Goal: Information Seeking & Learning: Learn about a topic

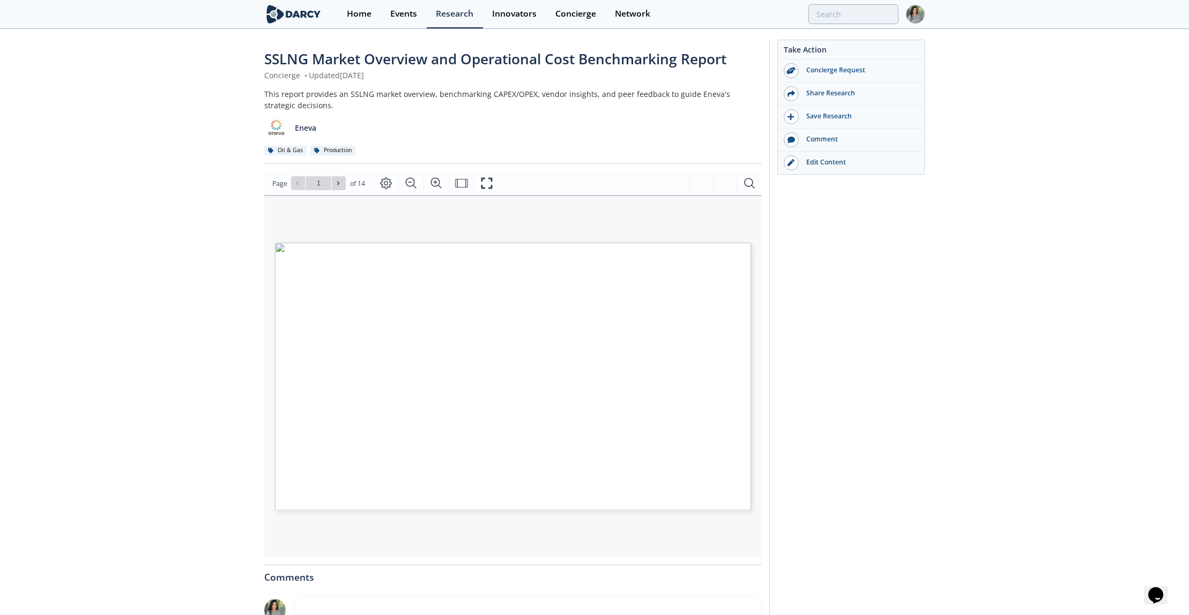
click at [353, 62] on span "SSLNG Market Overview and Operational Cost Benchmarking Report" at bounding box center [495, 58] width 462 height 19
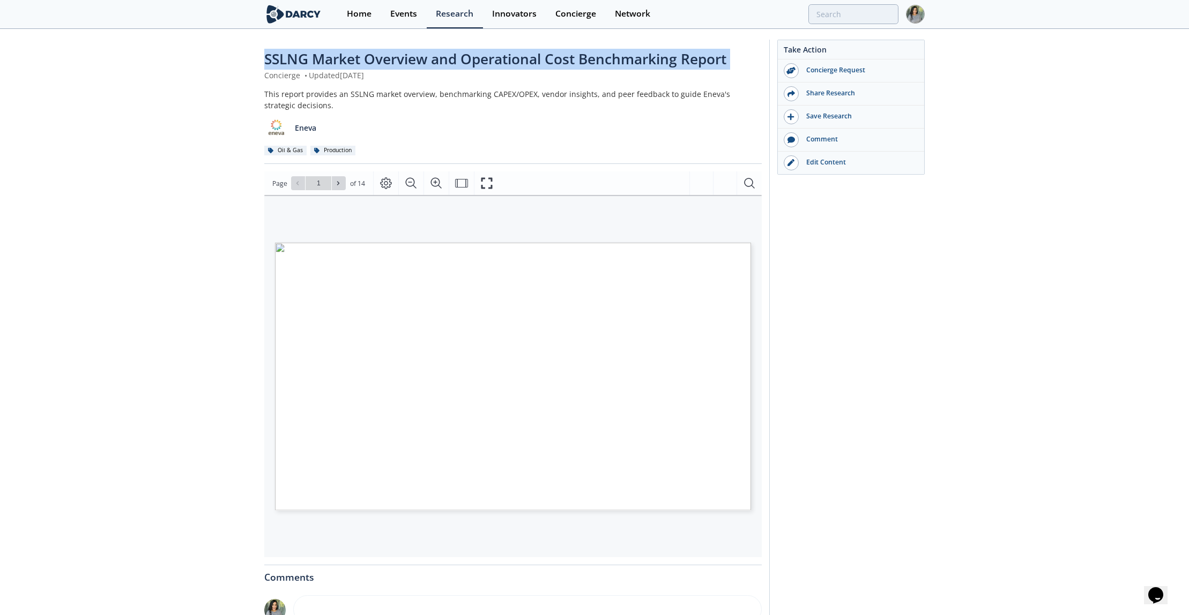
click at [353, 62] on span "SSLNG Market Overview and Operational Cost Benchmarking Report" at bounding box center [495, 58] width 462 height 19
copy div "SSLNG Market Overview and Operational Cost Benchmarking Report"
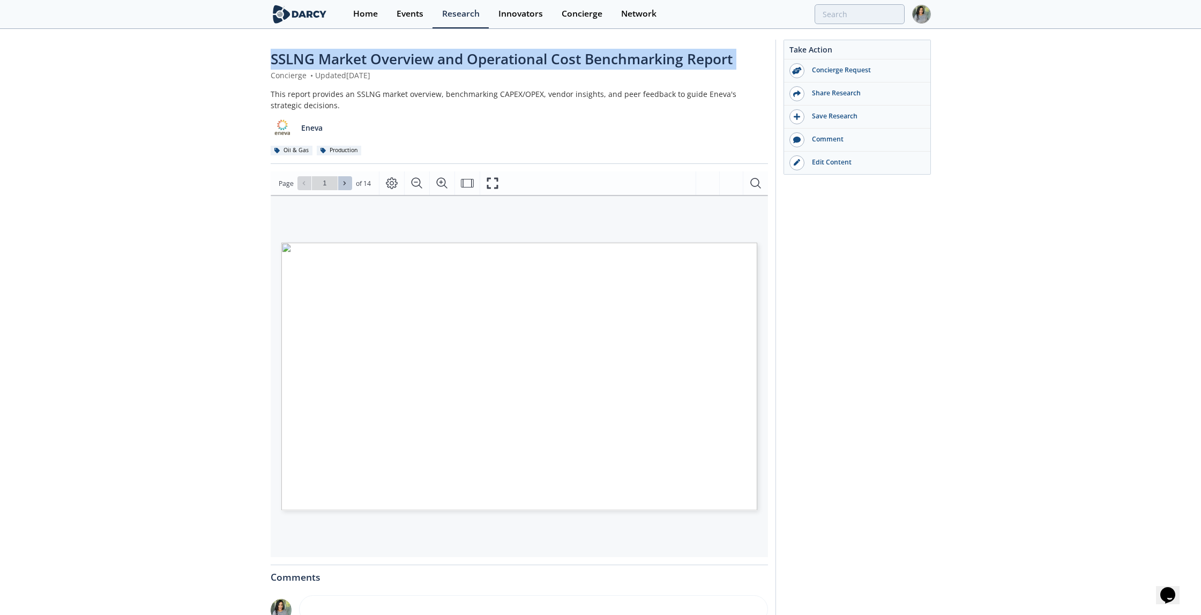
click at [340, 188] on button at bounding box center [345, 183] width 14 height 14
type input "2"
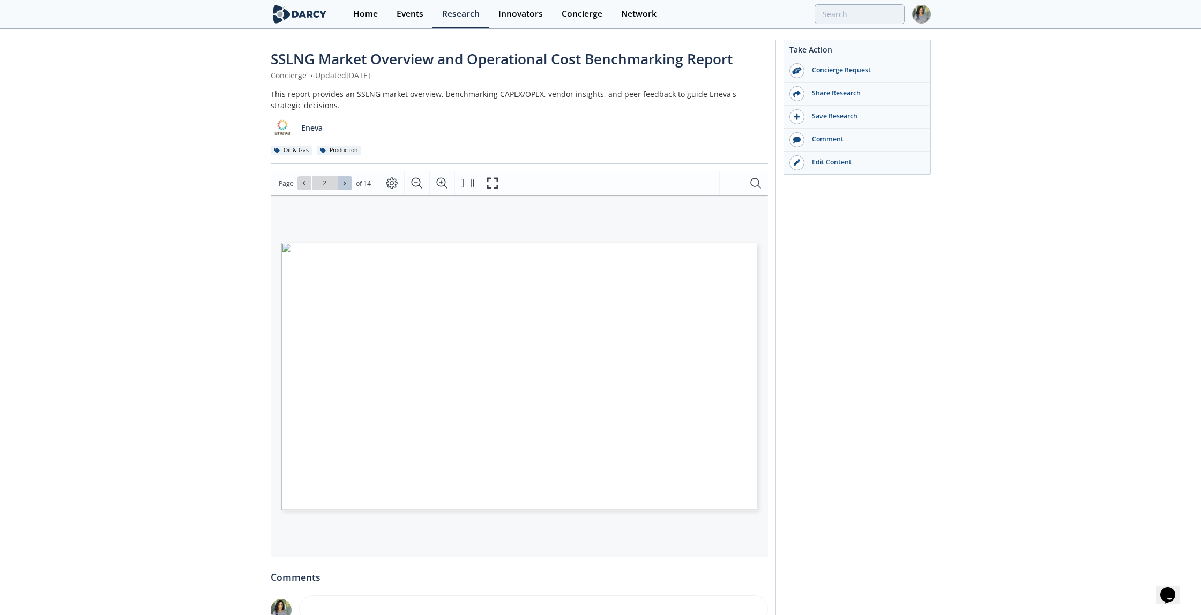
click at [340, 189] on button at bounding box center [345, 183] width 14 height 14
type input "3"
click at [340, 189] on button at bounding box center [345, 183] width 14 height 14
type input "4"
click at [340, 189] on button at bounding box center [345, 183] width 14 height 14
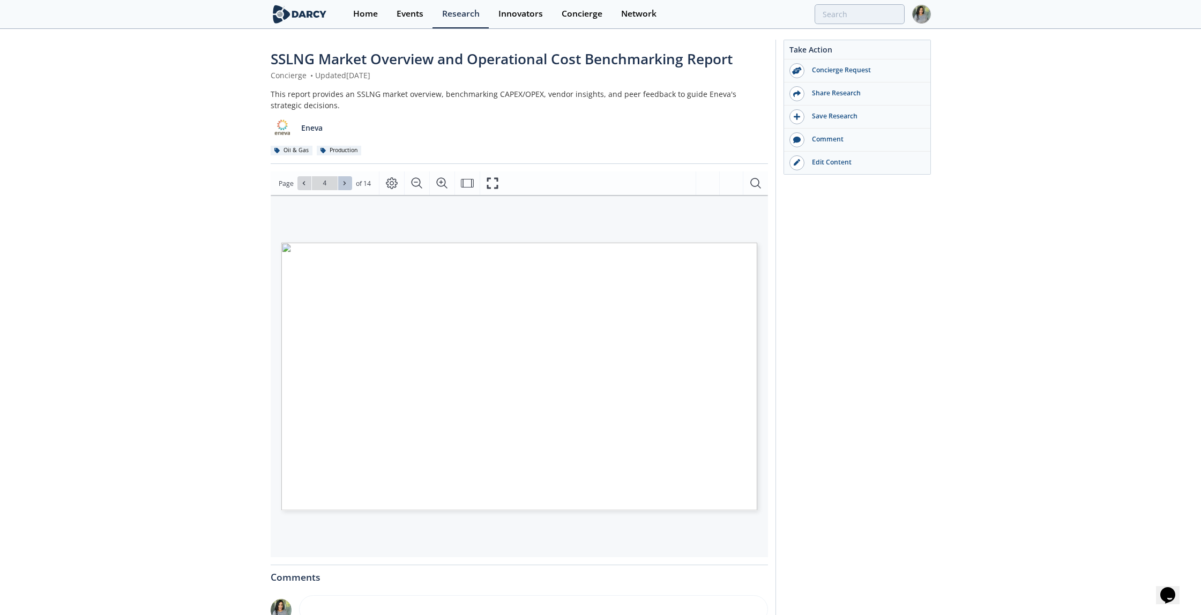
type input "5"
click at [340, 190] on button at bounding box center [345, 183] width 14 height 14
type input "6"
click at [340, 190] on button at bounding box center [345, 183] width 14 height 14
type input "7"
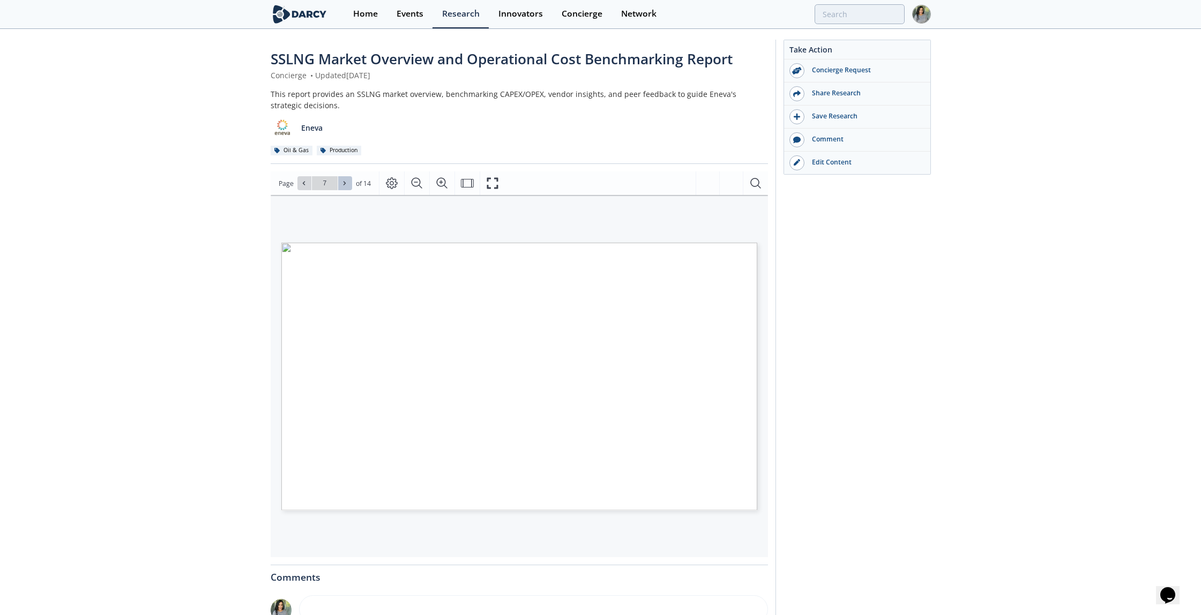
click at [340, 190] on button at bounding box center [345, 183] width 14 height 14
type input "8"
click at [340, 190] on button at bounding box center [345, 183] width 14 height 14
type input "9"
click at [340, 190] on button at bounding box center [345, 183] width 14 height 14
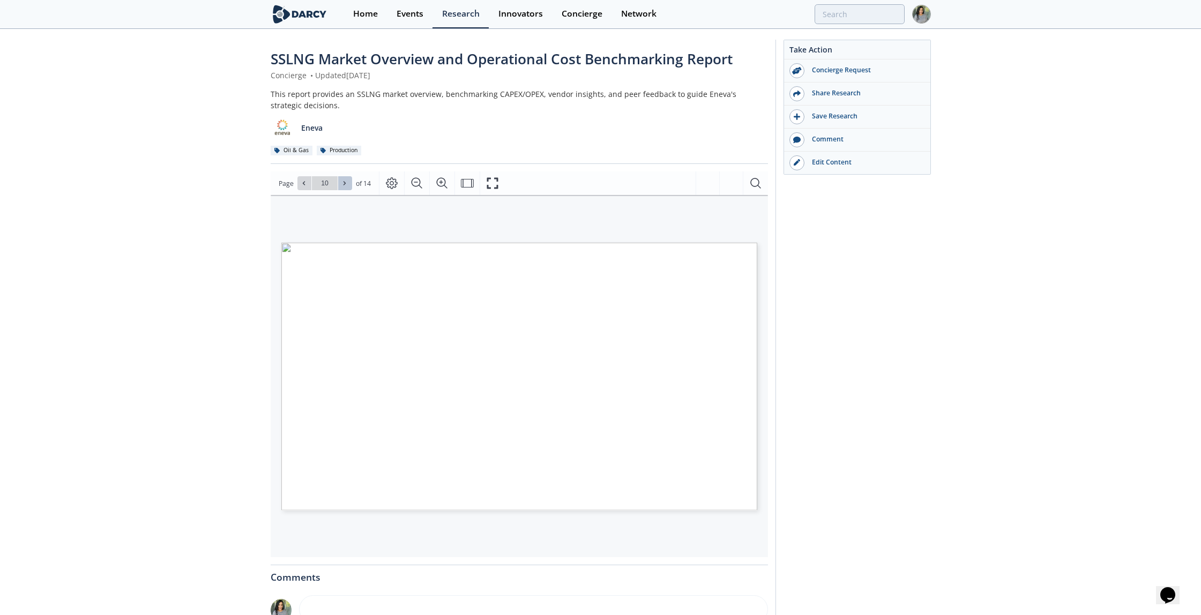
click at [340, 190] on button at bounding box center [345, 183] width 14 height 14
type input "14"
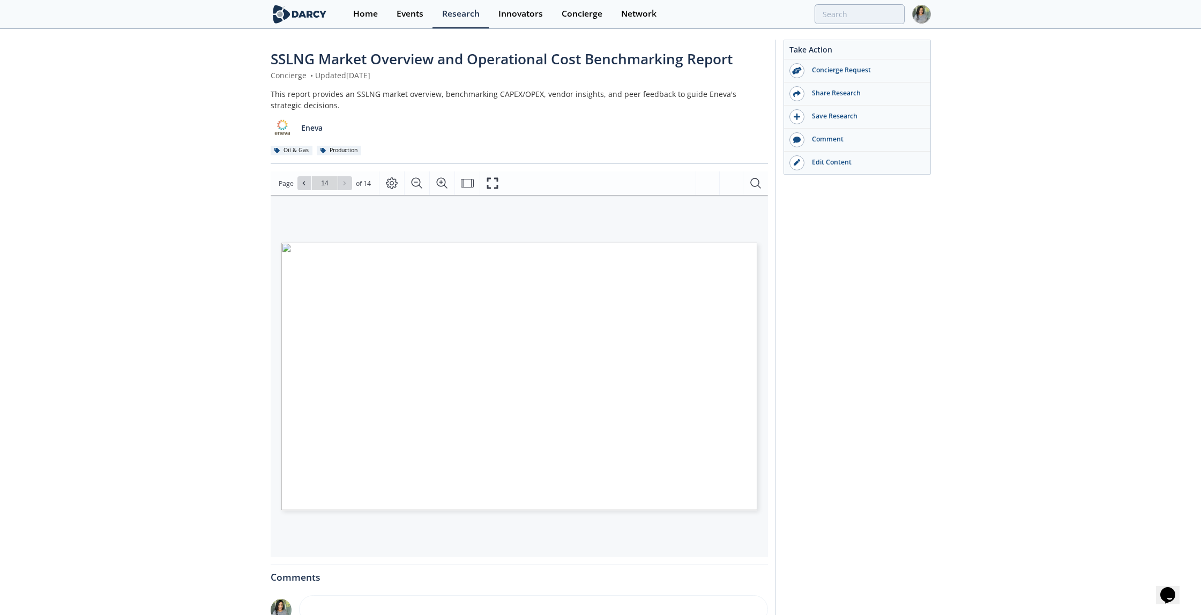
click at [340, 190] on div "Go to Page 14" at bounding box center [324, 183] width 55 height 14
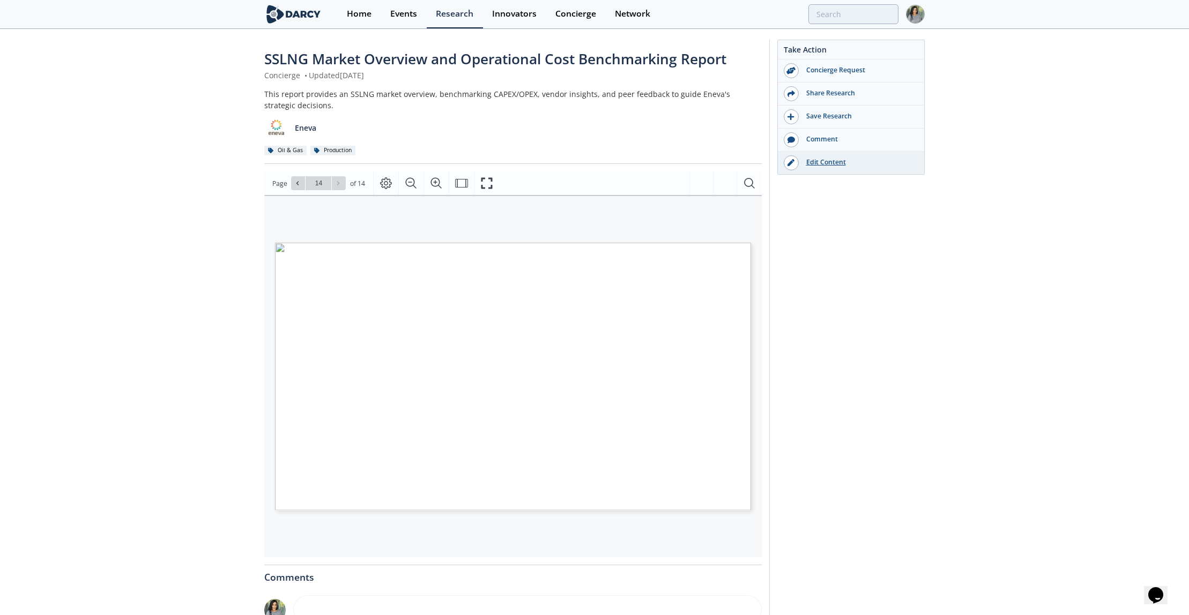
click at [829, 156] on link "Edit Content" at bounding box center [851, 163] width 146 height 23
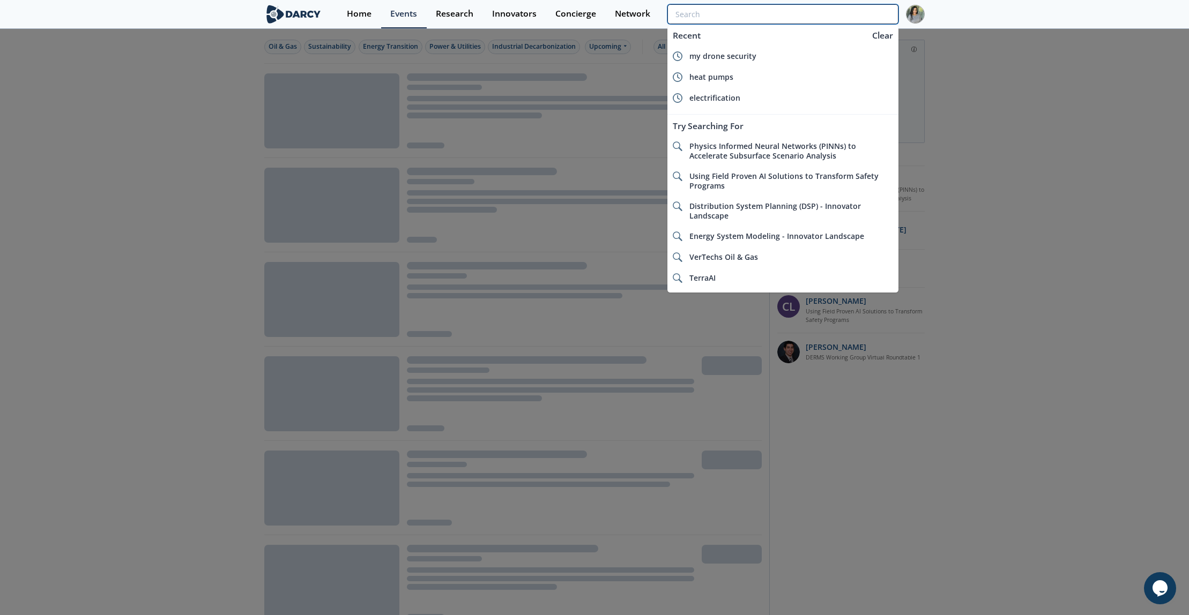
click at [847, 6] on input "search" at bounding box center [782, 14] width 231 height 20
paste input "SSLNG Market Overview and Operational Cost Benchmarking Report"
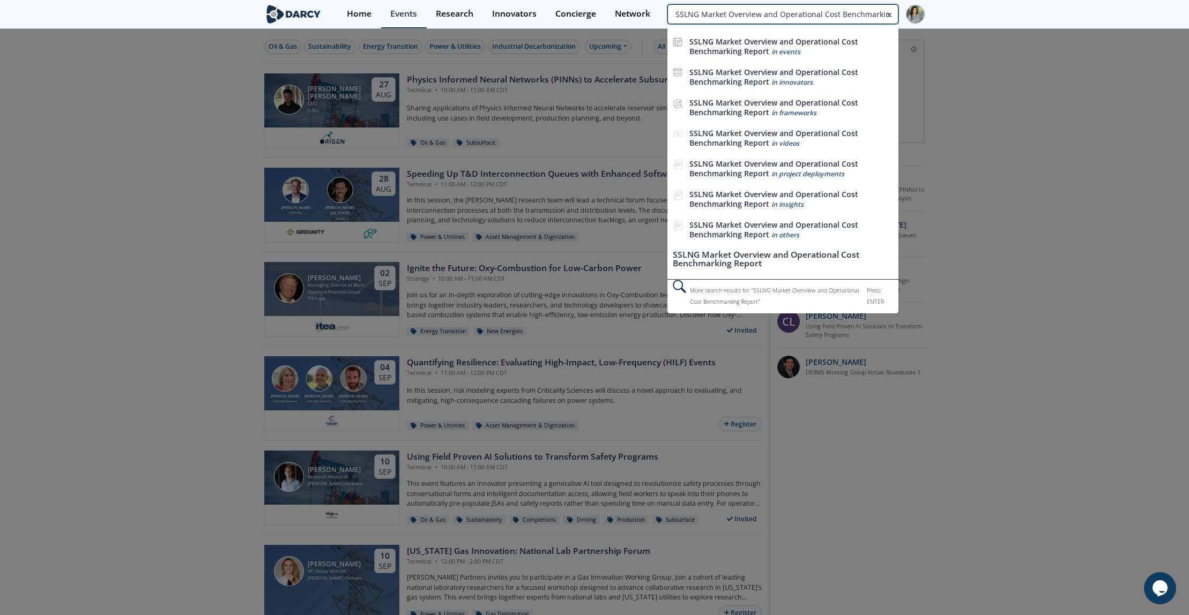
type input "SSLNG Market Overview and Operational Cost Benchmarking Report"
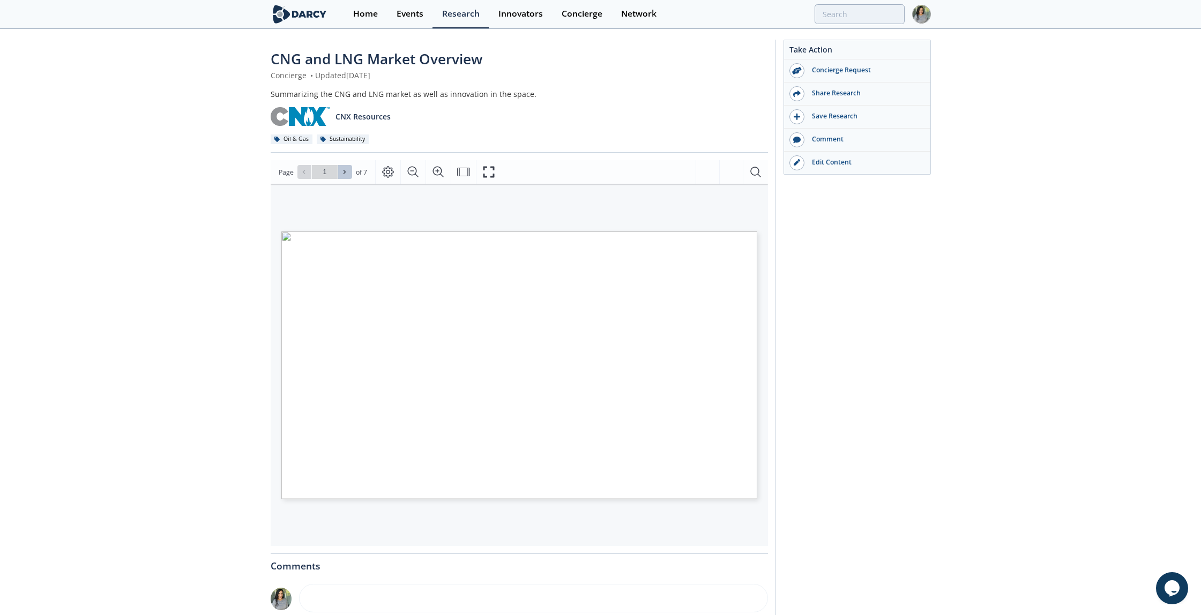
click at [340, 176] on button at bounding box center [345, 172] width 14 height 14
type input "2"
click at [343, 178] on button at bounding box center [345, 172] width 14 height 14
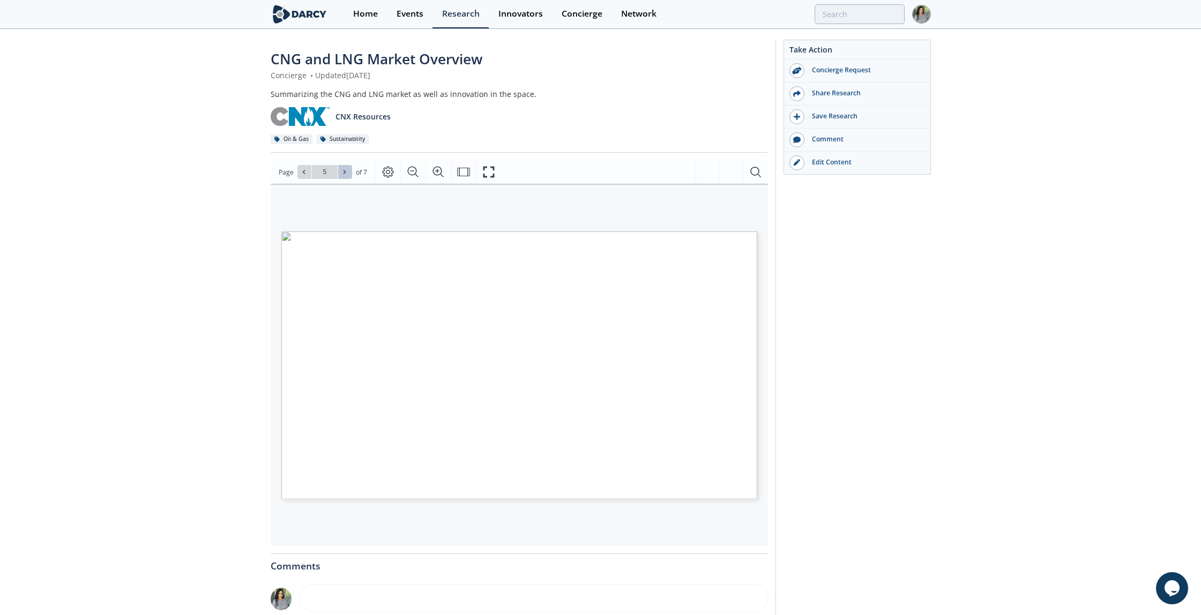
click at [343, 178] on button at bounding box center [345, 172] width 14 height 14
click at [297, 173] on button at bounding box center [304, 172] width 14 height 14
type input "6"
click at [475, 242] on span "CNG & LNG INNOVATION OPPORTUNITIES" at bounding box center [438, 240] width 196 height 7
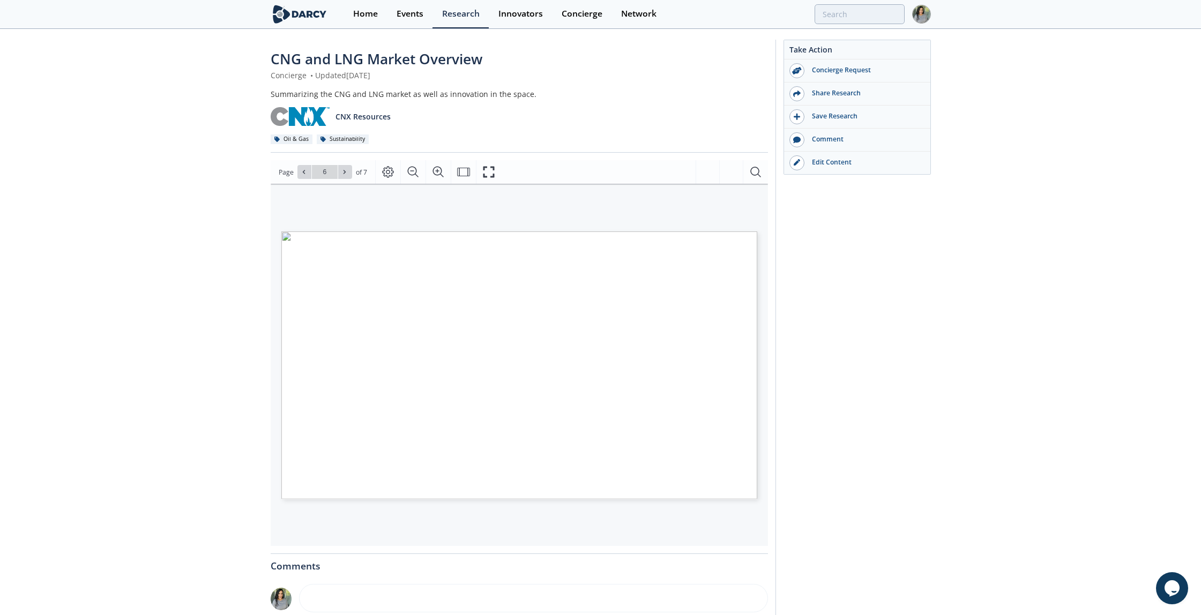
click at [475, 242] on span "CNG & LNG INNOVATION OPPORTUNITIES" at bounding box center [438, 240] width 196 height 7
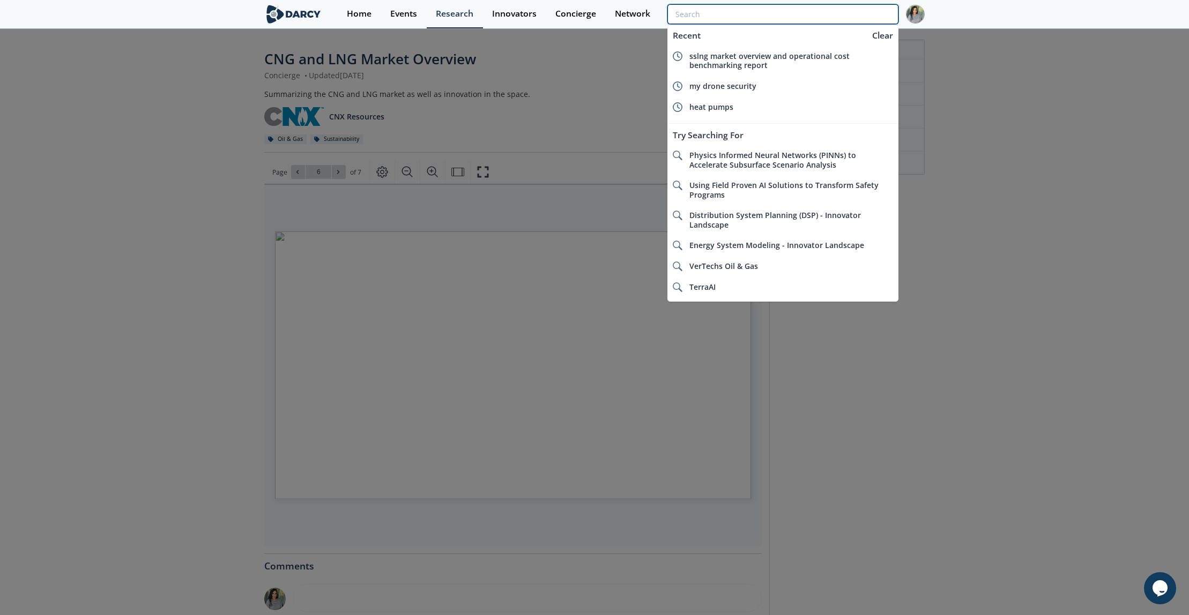
click at [816, 8] on input "search" at bounding box center [782, 14] width 231 height 20
paste input "CNG & LNG INNOVATION OPPORTUNITIES"
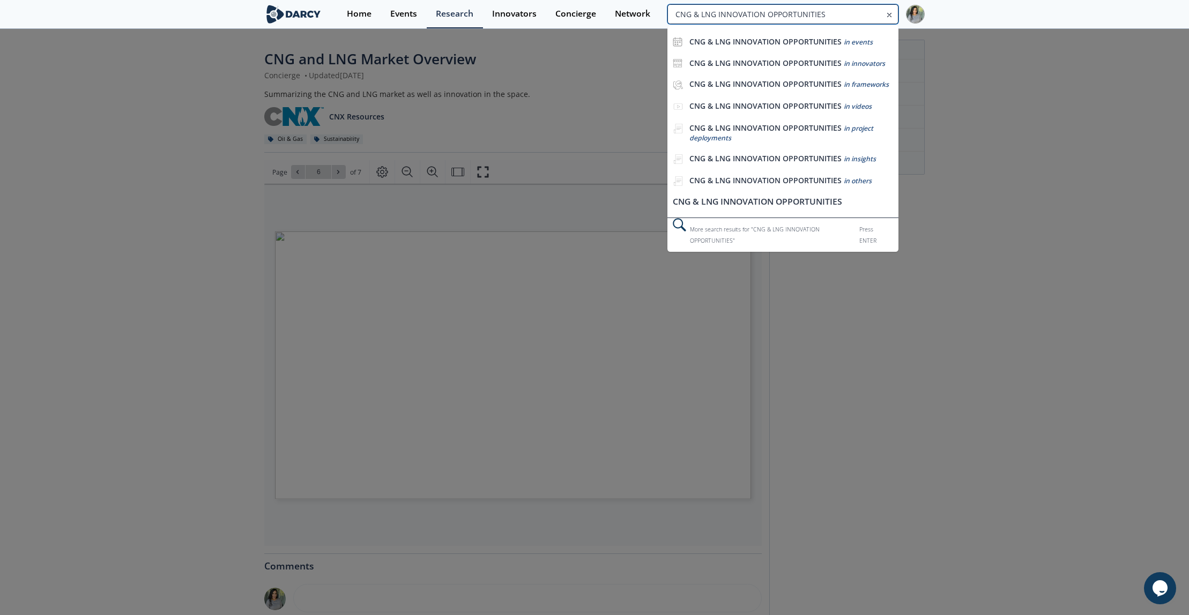
type input "CNG & LNG INNOVATION OPPORTUNITIES"
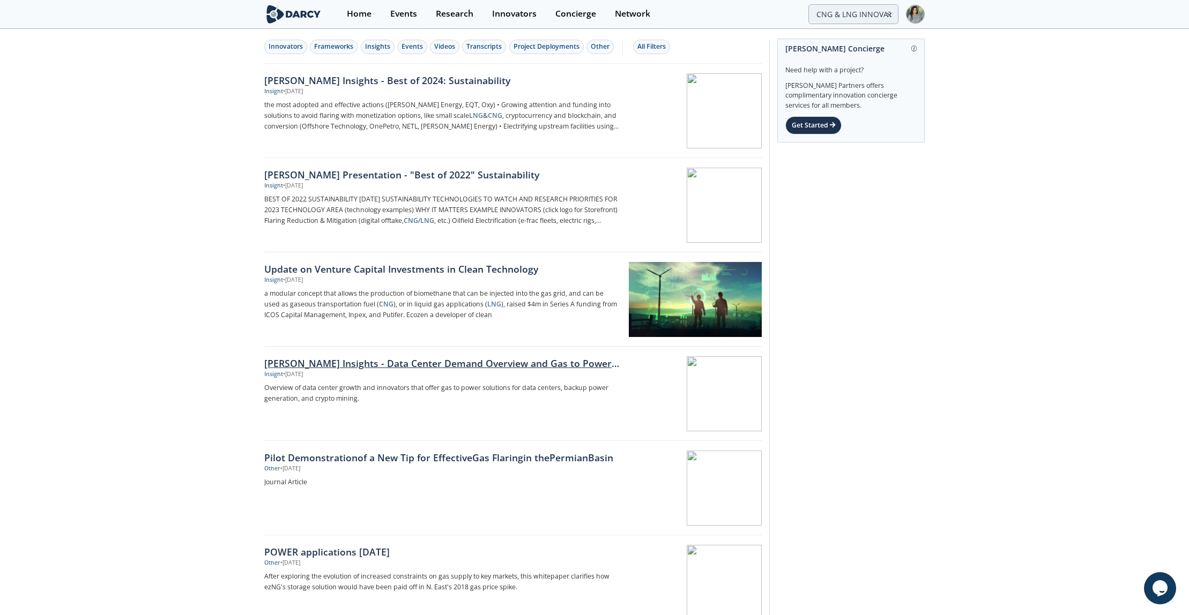
scroll to position [243, 0]
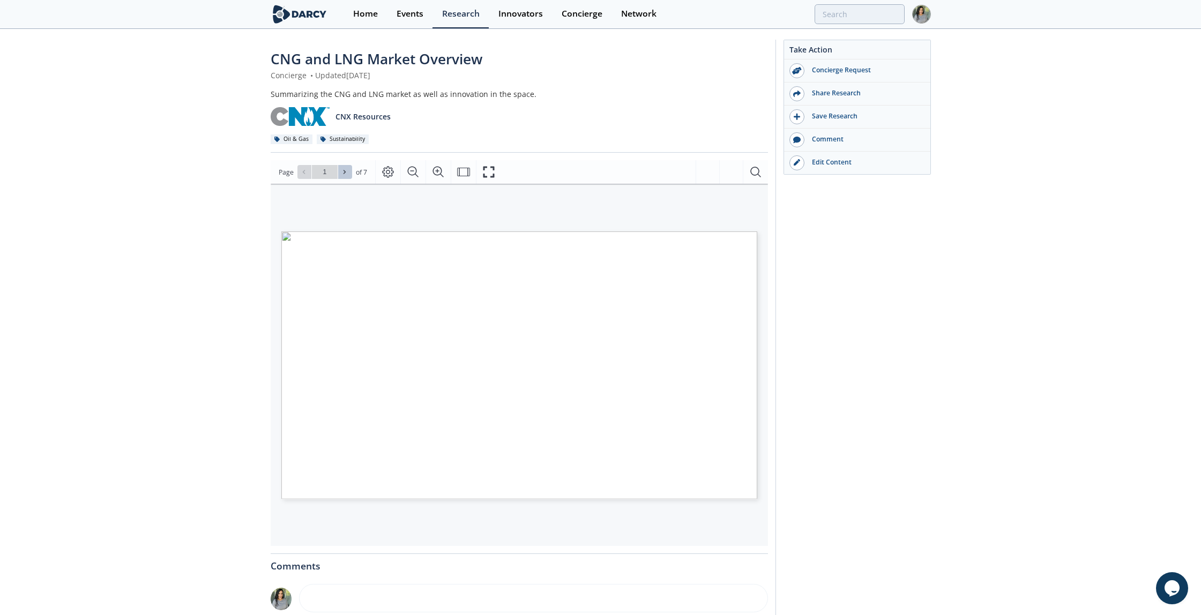
click at [342, 171] on icon at bounding box center [344, 172] width 6 height 6
click at [342, 173] on icon at bounding box center [344, 172] width 6 height 6
click at [346, 175] on icon at bounding box center [344, 172] width 6 height 6
type input "6"
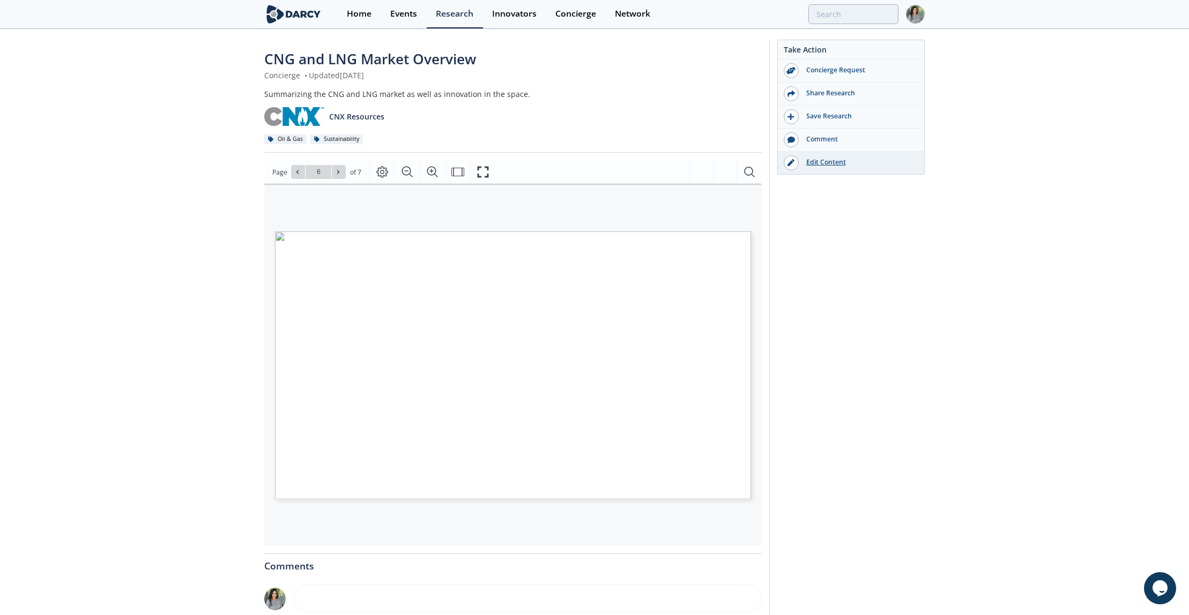
click at [823, 159] on div "Edit Content" at bounding box center [859, 163] width 120 height 10
click at [824, 21] on input "search" at bounding box center [782, 14] width 231 height 20
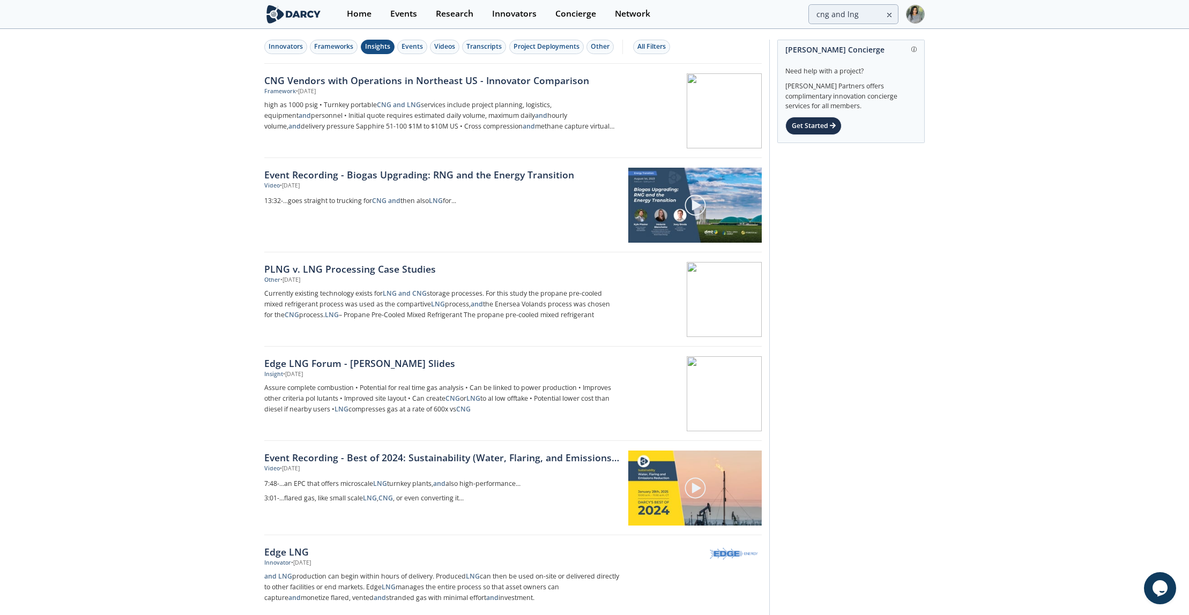
click at [389, 40] on button "Insights" at bounding box center [378, 47] width 34 height 14
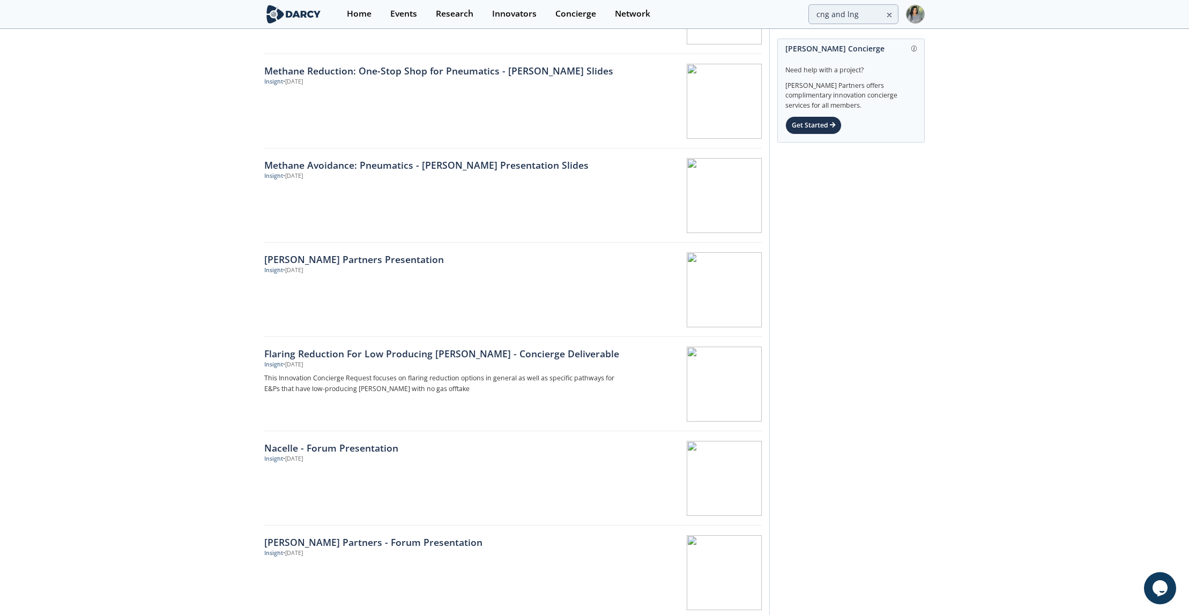
scroll to position [671, 0]
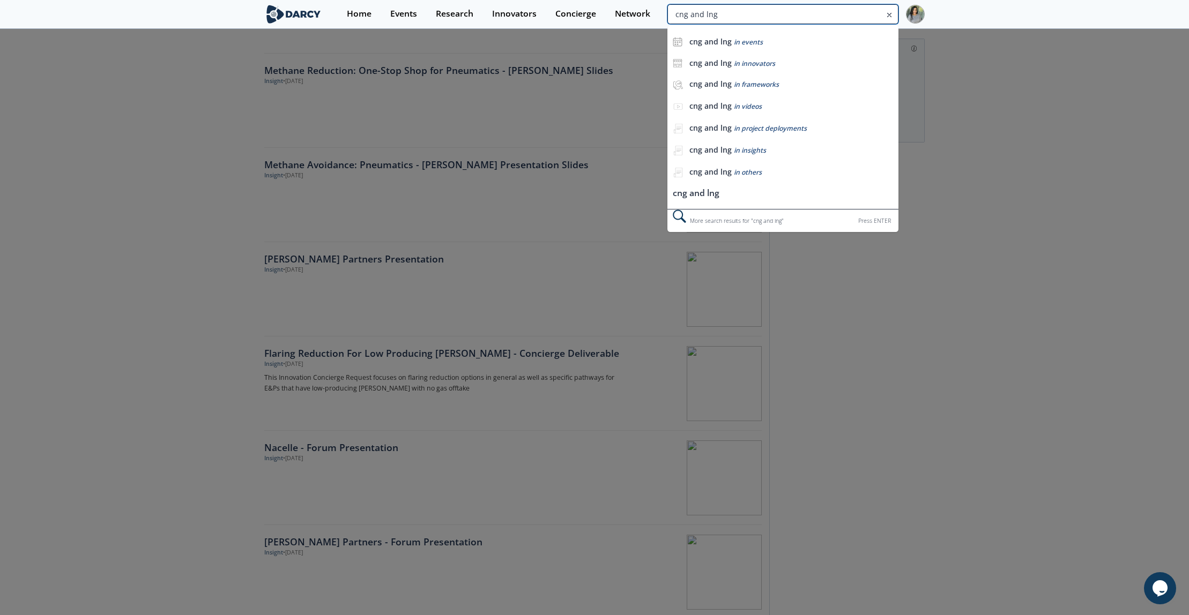
click at [863, 15] on input "cng and lng" at bounding box center [782, 14] width 231 height 20
click at [697, 17] on input "cng and lng" at bounding box center [782, 14] width 231 height 20
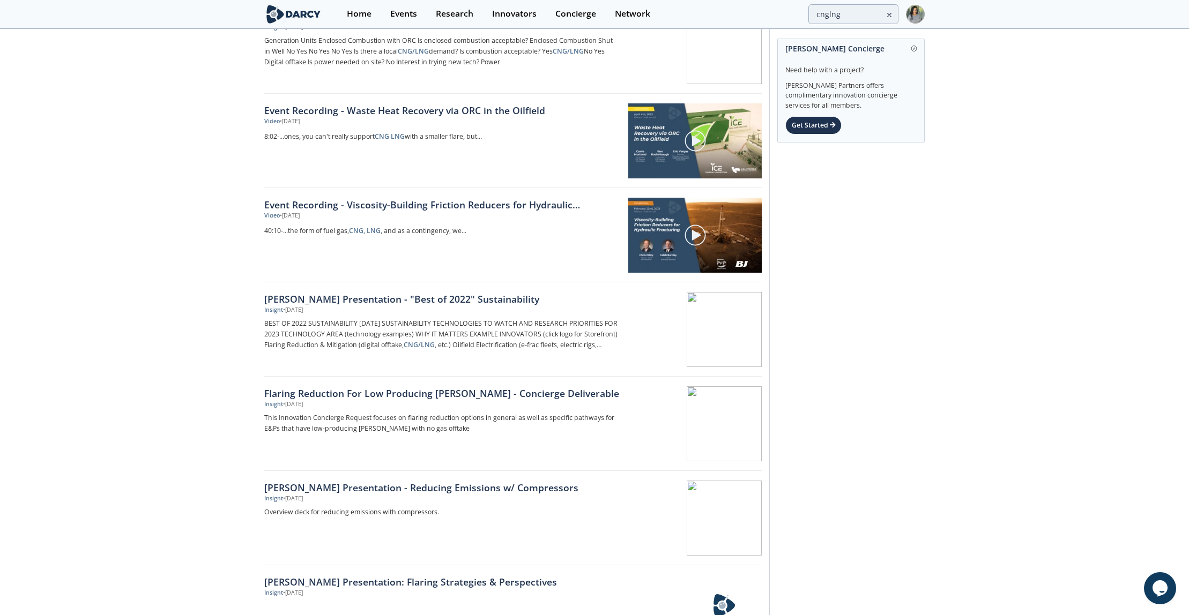
scroll to position [444, 0]
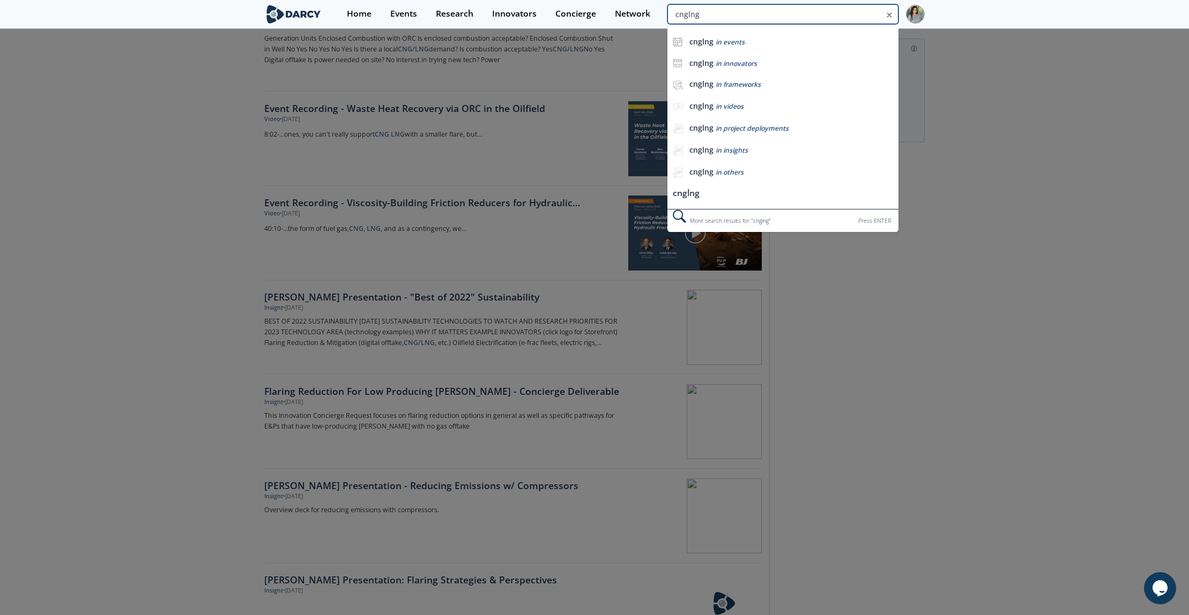
drag, startPoint x: 846, startPoint y: 12, endPoint x: 661, endPoint y: -3, distance: 185.6
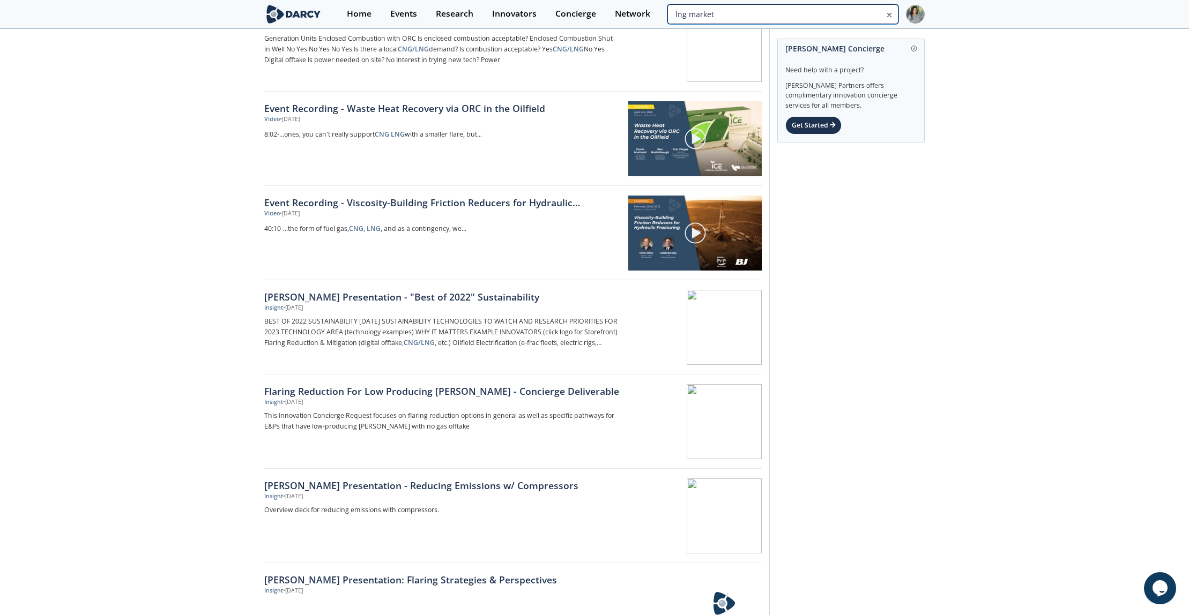
type input "lng market"
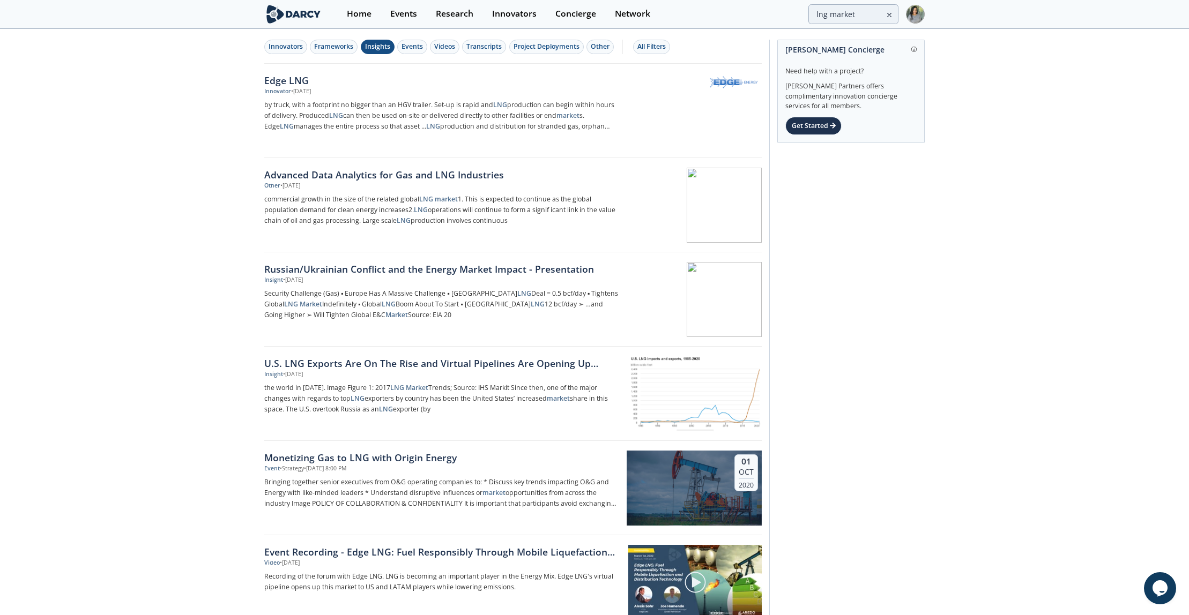
click at [375, 47] on div "Insights" at bounding box center [377, 47] width 25 height 10
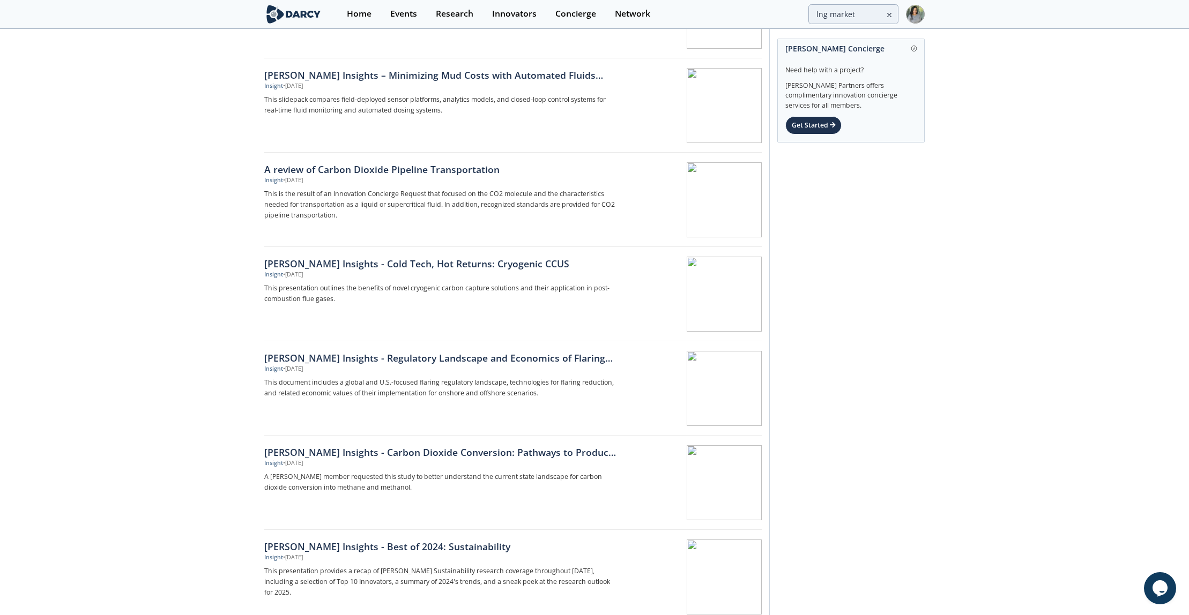
scroll to position [788, 0]
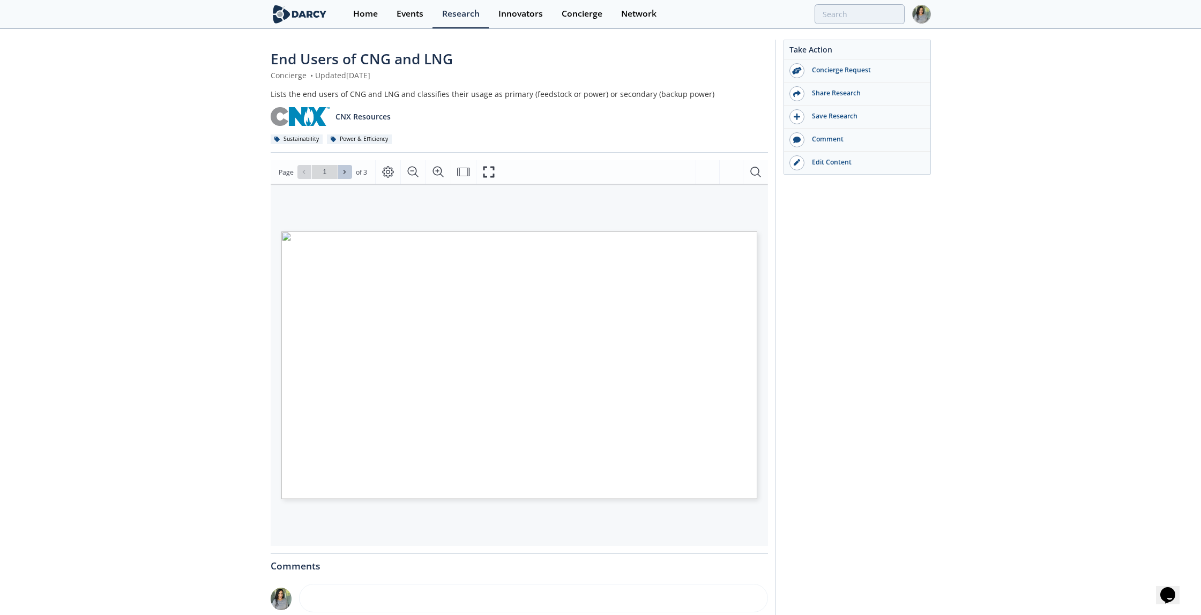
click at [347, 169] on span at bounding box center [345, 172] width 8 height 8
type input "3"
click at [347, 169] on div "Go to Page 3" at bounding box center [324, 172] width 55 height 14
